Goal: Complete application form

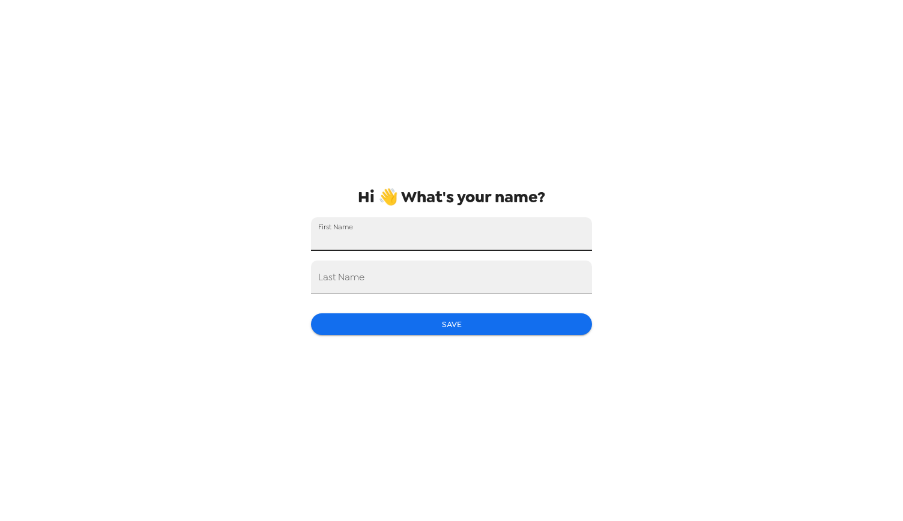
click at [356, 232] on div "First Name" at bounding box center [451, 234] width 281 height 34
type input "[PERSON_NAME]"
type input "Klinghoffer"
click at [407, 319] on button "Save" at bounding box center [451, 324] width 281 height 22
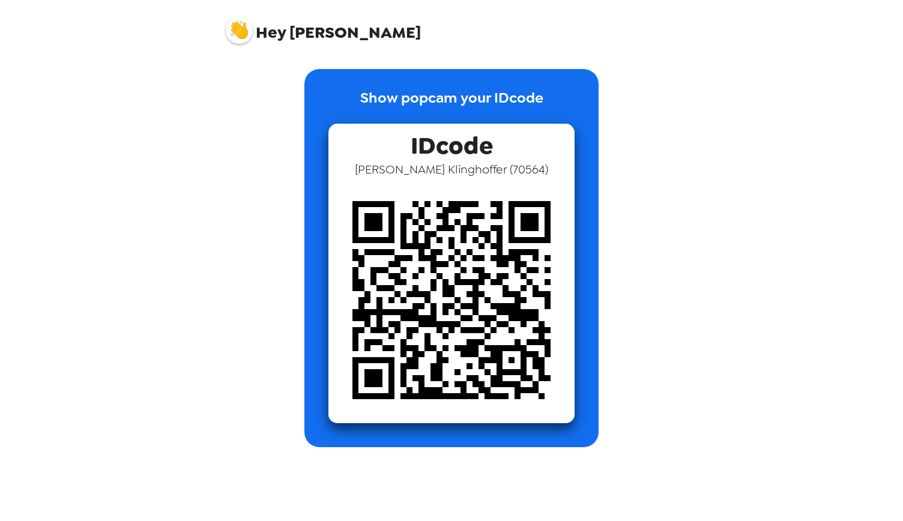
click at [447, 272] on img at bounding box center [451, 300] width 246 height 246
drag, startPoint x: 447, startPoint y: 272, endPoint x: 389, endPoint y: 157, distance: 128.8
click at [389, 157] on div "IDcode [PERSON_NAME] ( 70564 )" at bounding box center [451, 273] width 246 height 299
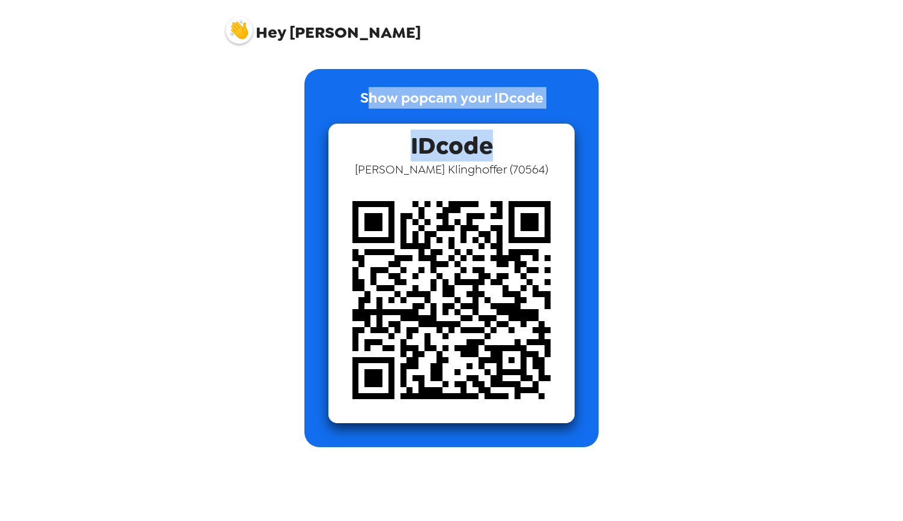
drag, startPoint x: 370, startPoint y: 99, endPoint x: 497, endPoint y: 151, distance: 137.3
click at [497, 151] on div "Show popcam your IDcode IDcode [PERSON_NAME] ( 70564 )" at bounding box center [451, 258] width 294 height 378
click at [497, 151] on div "IDcode [PERSON_NAME] ( 70564 )" at bounding box center [451, 273] width 246 height 299
